Goal: Check status

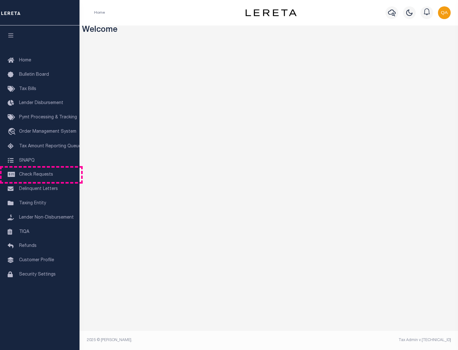
click at [40, 175] on span "Check Requests" at bounding box center [36, 175] width 34 height 4
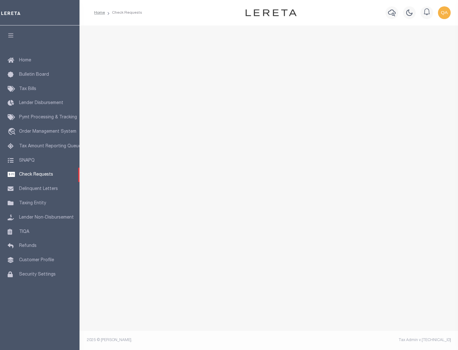
select select "50"
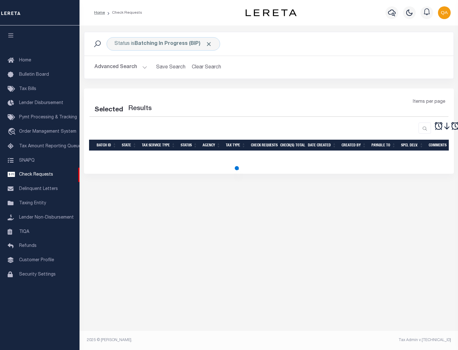
select select "50"
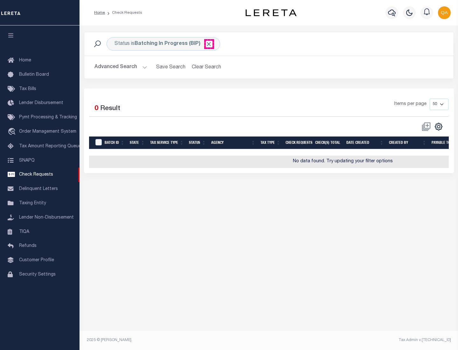
click at [209, 44] on span "Click to Remove" at bounding box center [209, 44] width 7 height 7
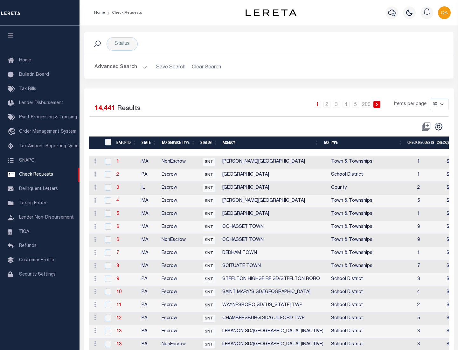
scroll to position [307, 0]
